Goal: Task Accomplishment & Management: Use online tool/utility

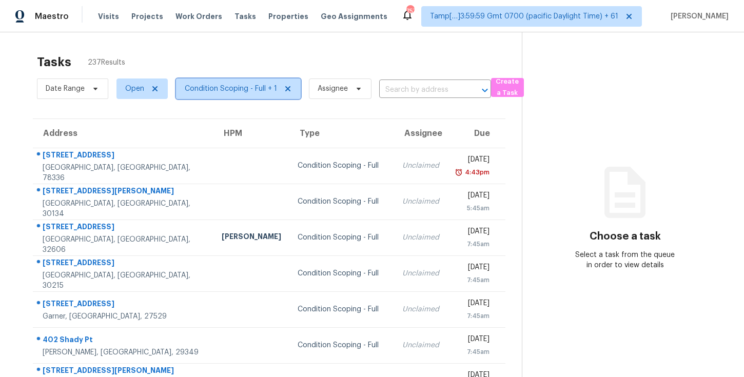
click at [205, 93] on span "Condition Scoping - Full + 1" at bounding box center [231, 89] width 92 height 10
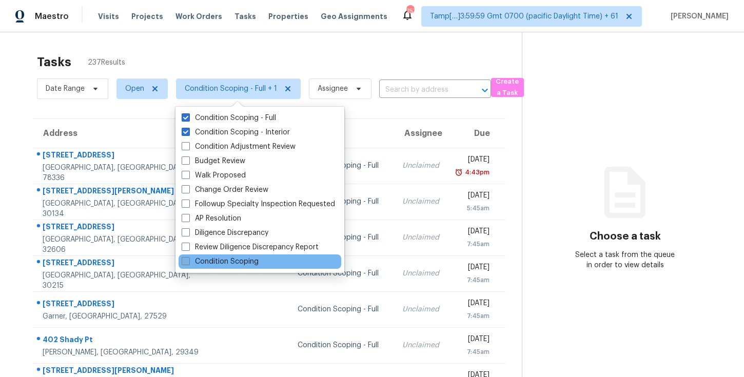
click at [252, 260] on label "Condition Scoping" at bounding box center [220, 262] width 77 height 10
click at [188, 260] on input "Condition Scoping" at bounding box center [185, 260] width 7 height 7
checkbox input "true"
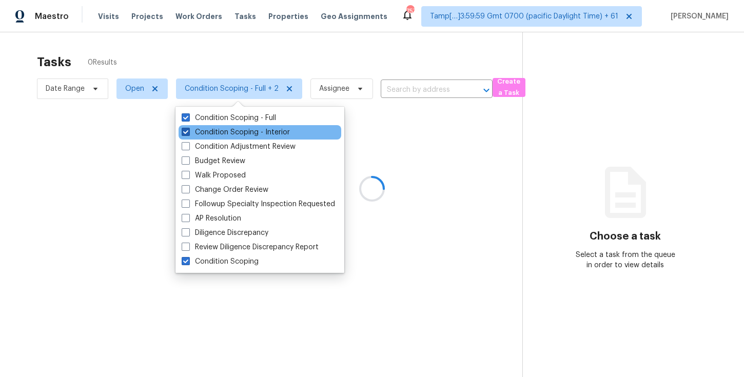
click at [228, 127] on label "Condition Scoping - Interior" at bounding box center [236, 132] width 108 height 10
click at [188, 127] on input "Condition Scoping - Interior" at bounding box center [185, 130] width 7 height 7
checkbox input "false"
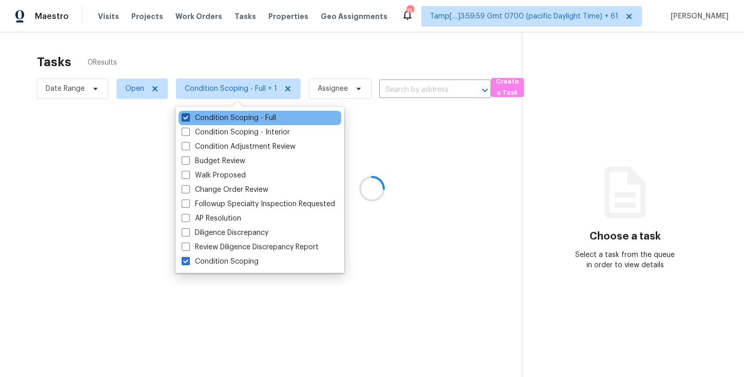
click at [228, 116] on label "Condition Scoping - Full" at bounding box center [229, 118] width 94 height 10
click at [188, 116] on input "Condition Scoping - Full" at bounding box center [185, 116] width 7 height 7
checkbox input "false"
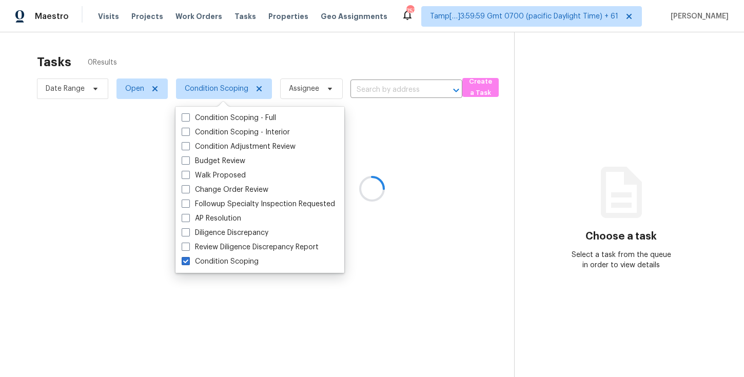
click at [226, 68] on div at bounding box center [372, 188] width 744 height 377
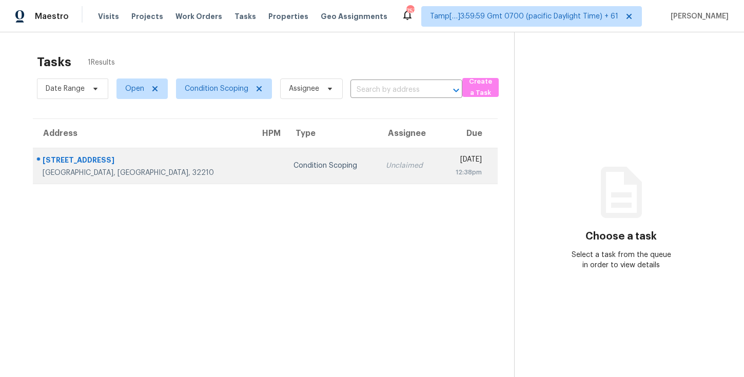
click at [378, 175] on td "Unclaimed" at bounding box center [409, 166] width 62 height 36
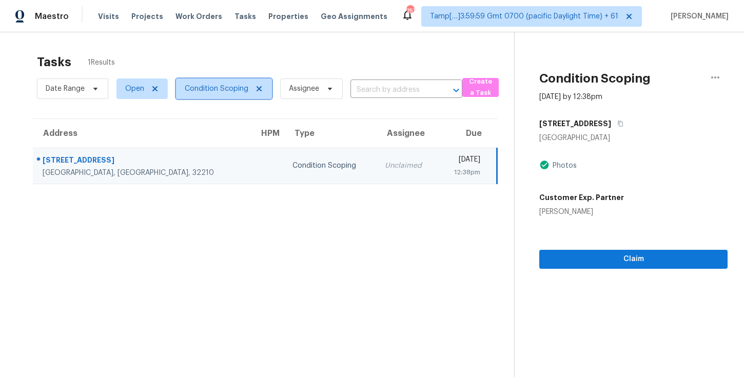
click at [230, 99] on span "Condition Scoping" at bounding box center [224, 89] width 96 height 21
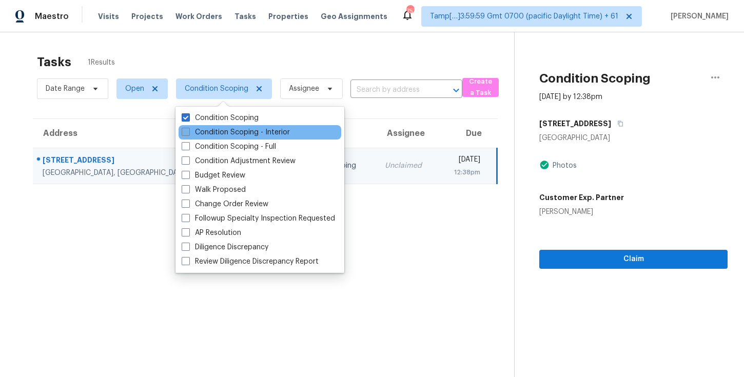
click at [233, 130] on label "Condition Scoping - Interior" at bounding box center [236, 132] width 108 height 10
click at [188, 130] on input "Condition Scoping - Interior" at bounding box center [185, 130] width 7 height 7
checkbox input "true"
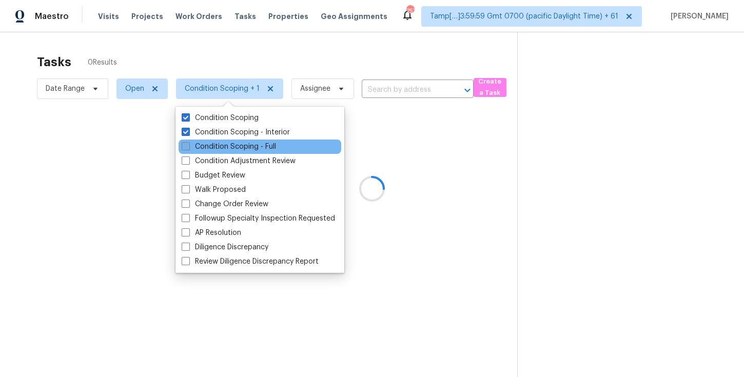
click at [233, 150] on label "Condition Scoping - Full" at bounding box center [229, 147] width 94 height 10
click at [188, 148] on input "Condition Scoping - Full" at bounding box center [185, 145] width 7 height 7
checkbox input "true"
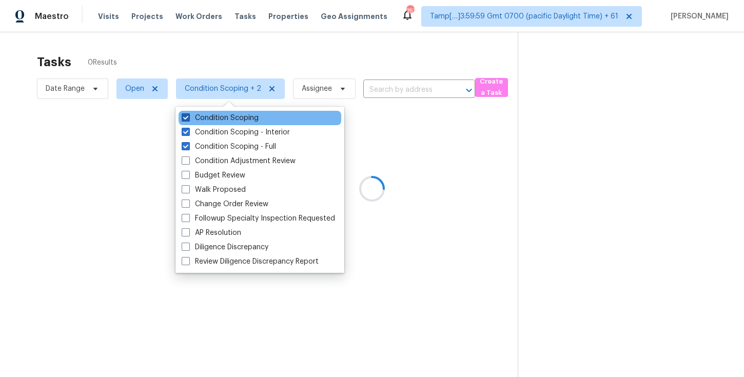
click at [231, 113] on label "Condition Scoping" at bounding box center [220, 118] width 77 height 10
click at [188, 113] on input "Condition Scoping" at bounding box center [185, 116] width 7 height 7
checkbox input "false"
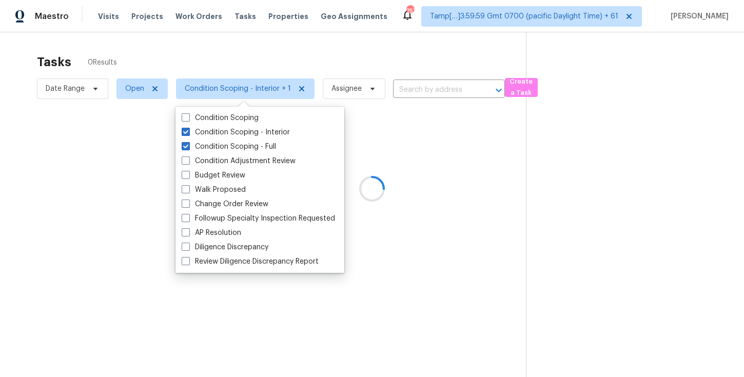
click at [221, 67] on div at bounding box center [372, 188] width 744 height 377
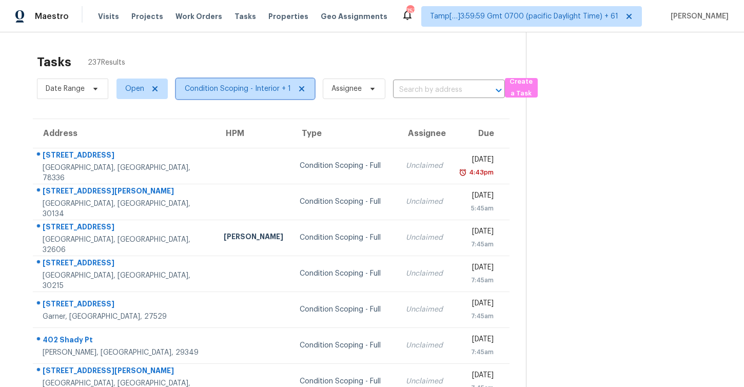
click at [211, 85] on span "Condition Scoping - Interior + 1" at bounding box center [238, 89] width 106 height 10
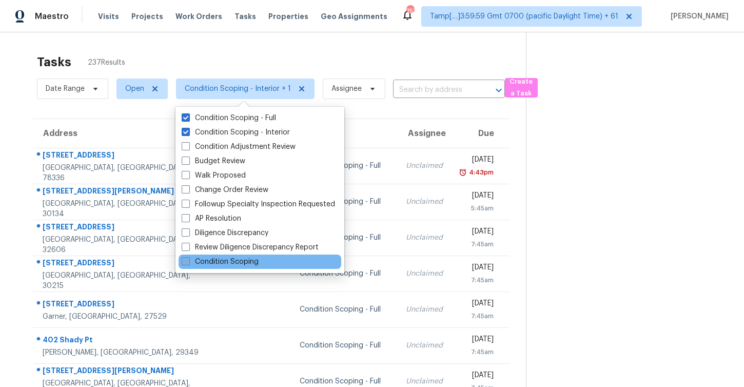
click at [223, 264] on label "Condition Scoping" at bounding box center [220, 262] width 77 height 10
click at [188, 263] on input "Condition Scoping" at bounding box center [185, 260] width 7 height 7
checkbox input "true"
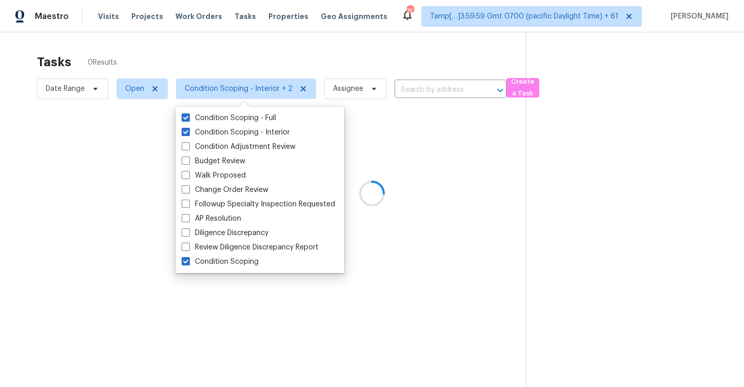
click at [218, 64] on div at bounding box center [372, 193] width 744 height 387
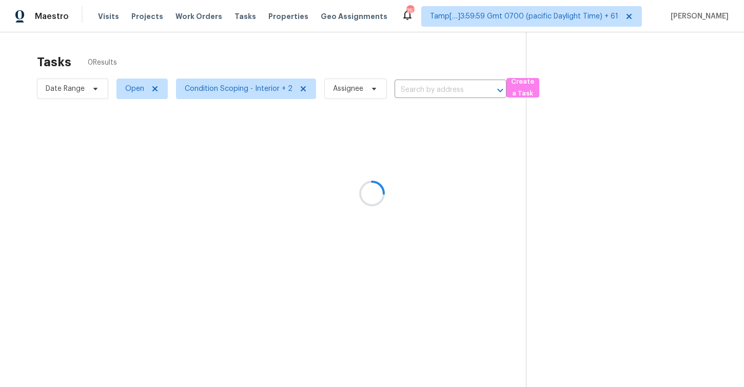
click at [224, 94] on div at bounding box center [372, 193] width 744 height 387
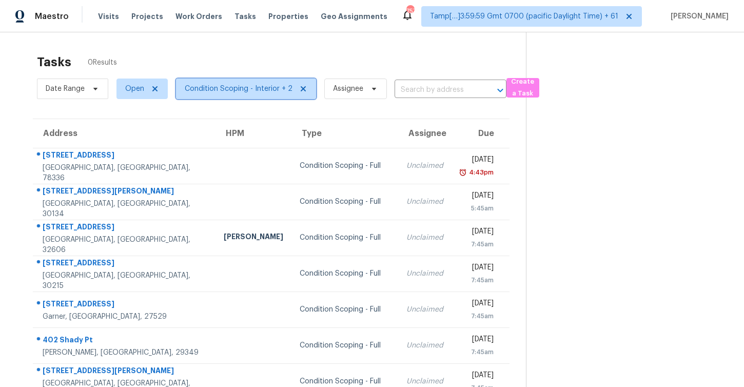
drag, startPoint x: 245, startPoint y: 85, endPoint x: 244, endPoint y: 76, distance: 8.9
click at [246, 87] on span "Condition Scoping - Interior + 2" at bounding box center [239, 89] width 108 height 10
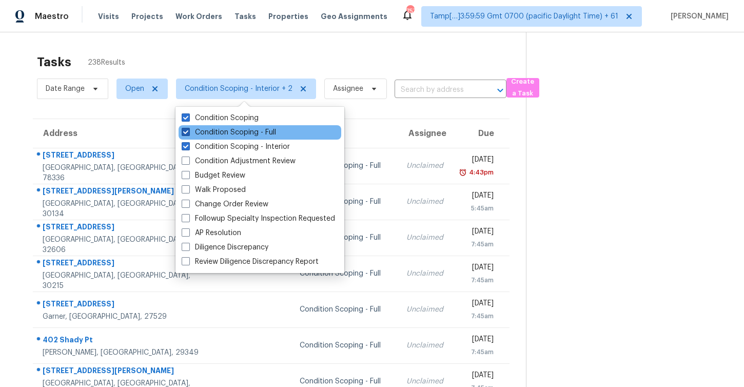
click at [242, 129] on label "Condition Scoping - Full" at bounding box center [229, 132] width 94 height 10
click at [188, 129] on input "Condition Scoping - Full" at bounding box center [185, 130] width 7 height 7
checkbox input "false"
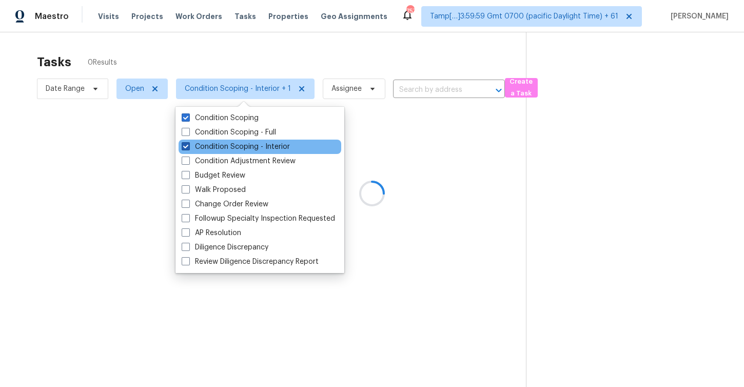
click at [242, 145] on label "Condition Scoping - Interior" at bounding box center [236, 147] width 108 height 10
click at [188, 145] on input "Condition Scoping - Interior" at bounding box center [185, 145] width 7 height 7
checkbox input "false"
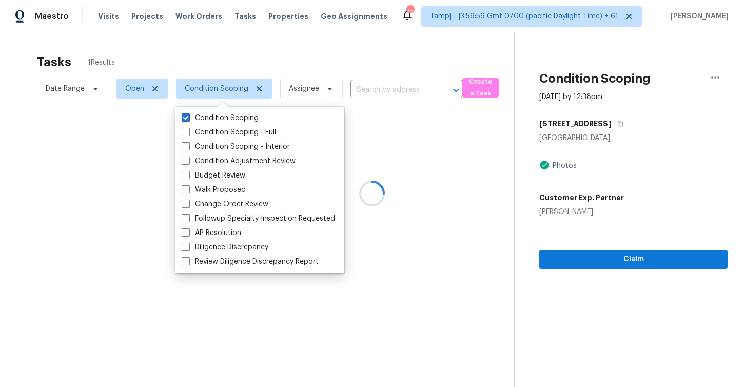
click at [237, 67] on div at bounding box center [372, 193] width 744 height 387
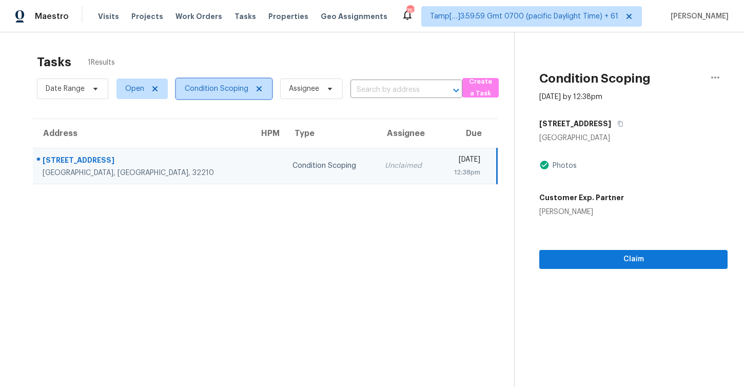
click at [232, 95] on span "Condition Scoping" at bounding box center [224, 89] width 96 height 21
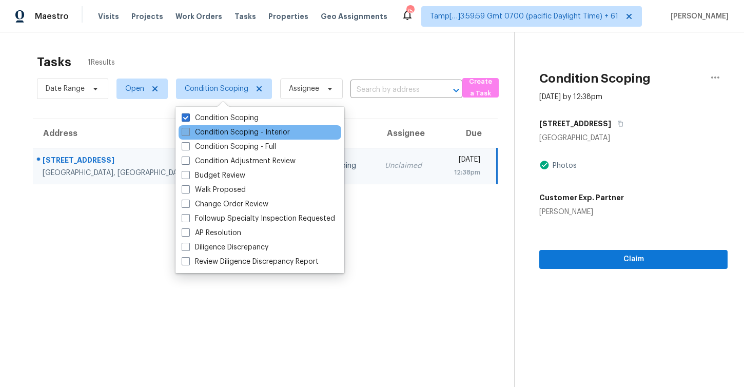
click at [230, 128] on label "Condition Scoping - Interior" at bounding box center [236, 132] width 108 height 10
click at [188, 128] on input "Condition Scoping - Interior" at bounding box center [185, 130] width 7 height 7
checkbox input "true"
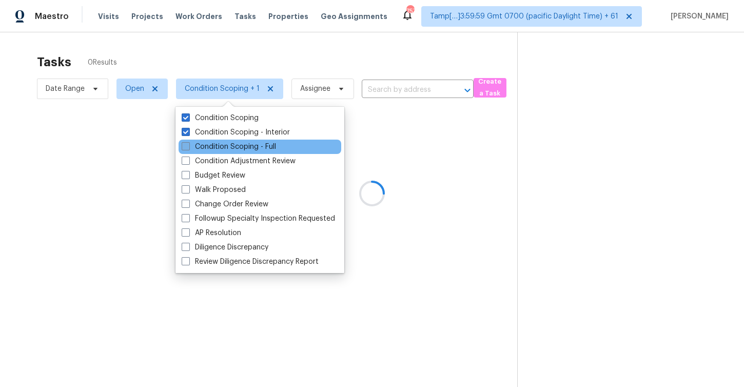
click at [230, 142] on label "Condition Scoping - Full" at bounding box center [229, 147] width 94 height 10
click at [188, 142] on input "Condition Scoping - Full" at bounding box center [185, 145] width 7 height 7
checkbox input "true"
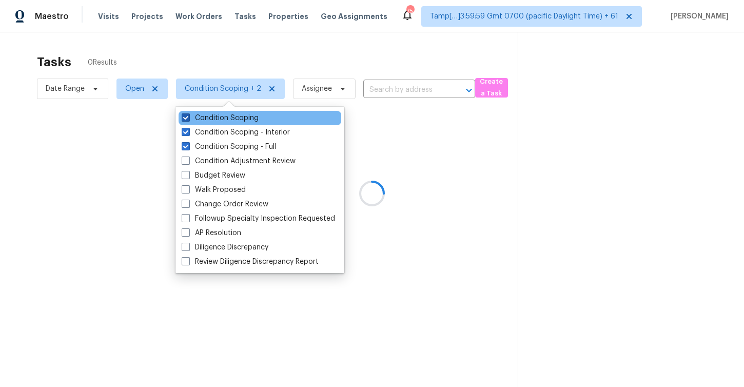
click at [230, 118] on label "Condition Scoping" at bounding box center [220, 118] width 77 height 10
click at [188, 118] on input "Condition Scoping" at bounding box center [185, 116] width 7 height 7
checkbox input "false"
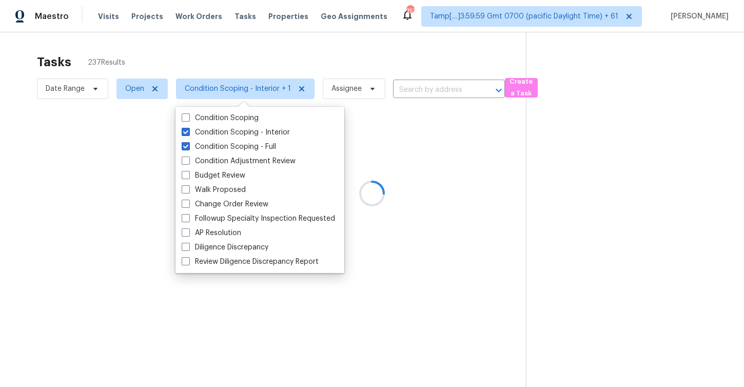
click at [212, 55] on div at bounding box center [372, 193] width 744 height 387
